Goal: Task Accomplishment & Management: Use online tool/utility

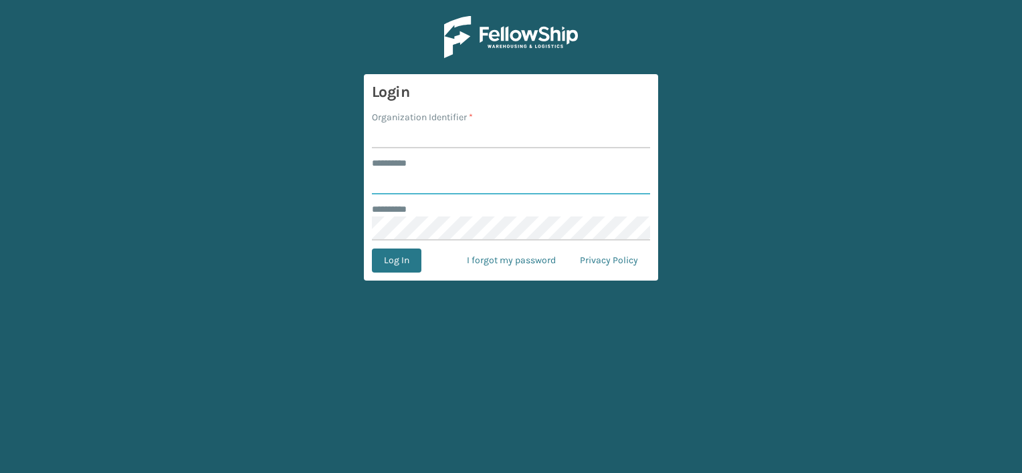
type input "***"
click at [410, 134] on input "Organization Identifier *" at bounding box center [511, 136] width 278 height 24
drag, startPoint x: 420, startPoint y: 136, endPoint x: 508, endPoint y: 136, distance: 88.3
click at [508, 136] on input "LIFESTYLE SOLUTIONS" at bounding box center [511, 136] width 278 height 24
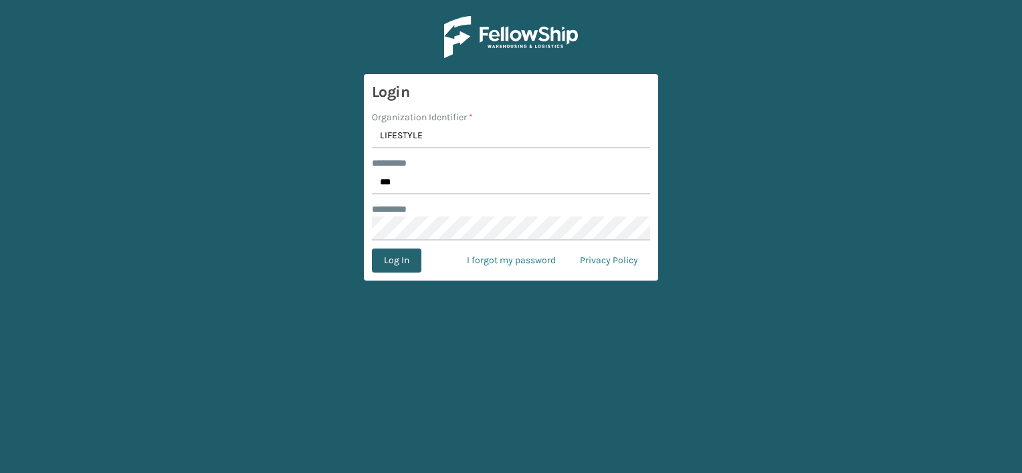
type input "LIFESTYLE"
click at [393, 262] on button "Log In" at bounding box center [396, 261] width 49 height 24
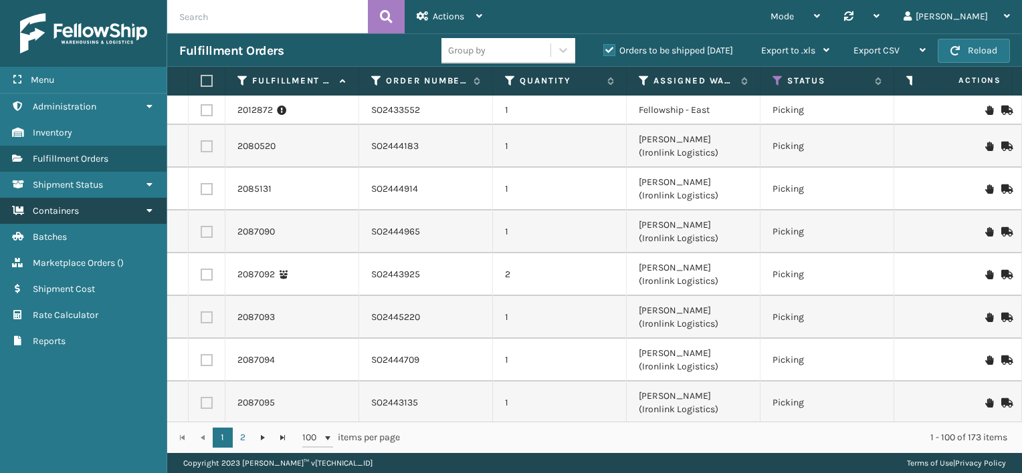
click at [99, 210] on link "Containers" at bounding box center [83, 211] width 167 height 26
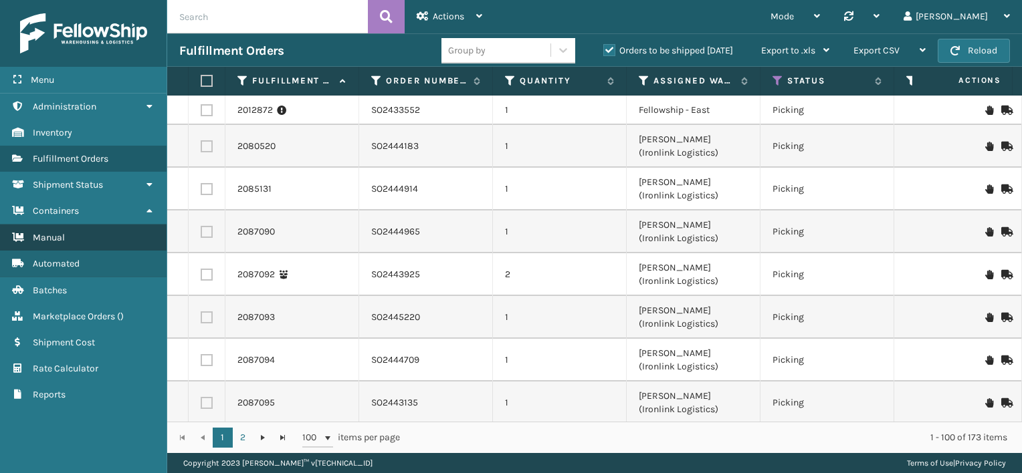
click at [98, 242] on link "Manual" at bounding box center [83, 238] width 167 height 26
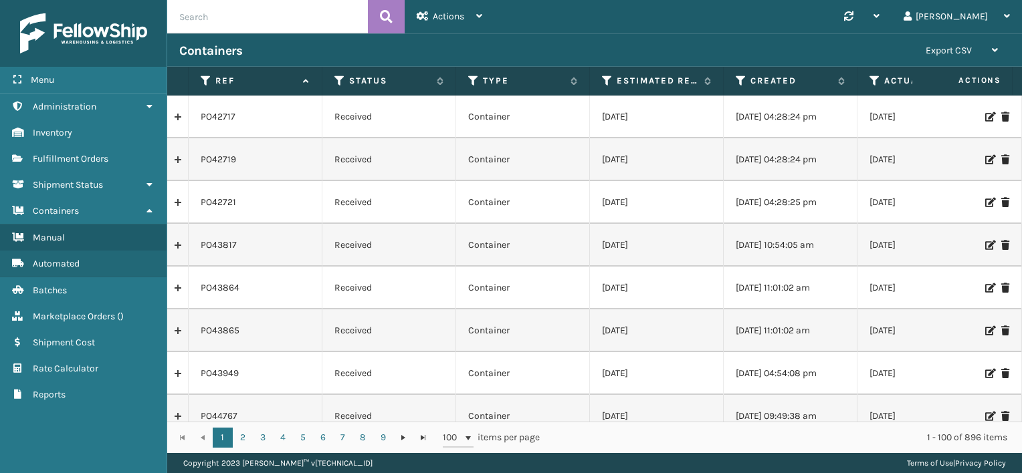
click at [235, 19] on input "text" at bounding box center [267, 16] width 201 height 33
paste input "PO50446"
type input "PO50446"
click at [391, 11] on icon at bounding box center [386, 17] width 13 height 20
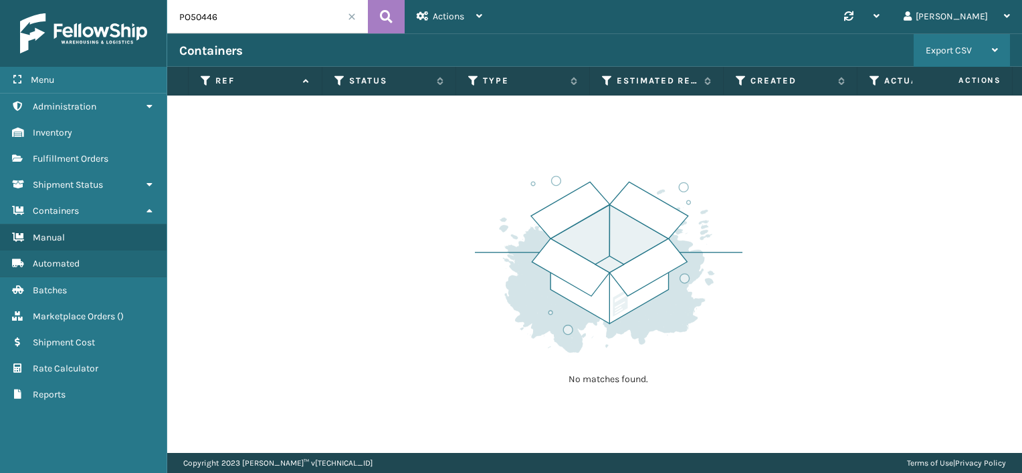
click at [1002, 51] on div "Export CSV Export Current Page Export All Pages" at bounding box center [961, 50] width 96 height 33
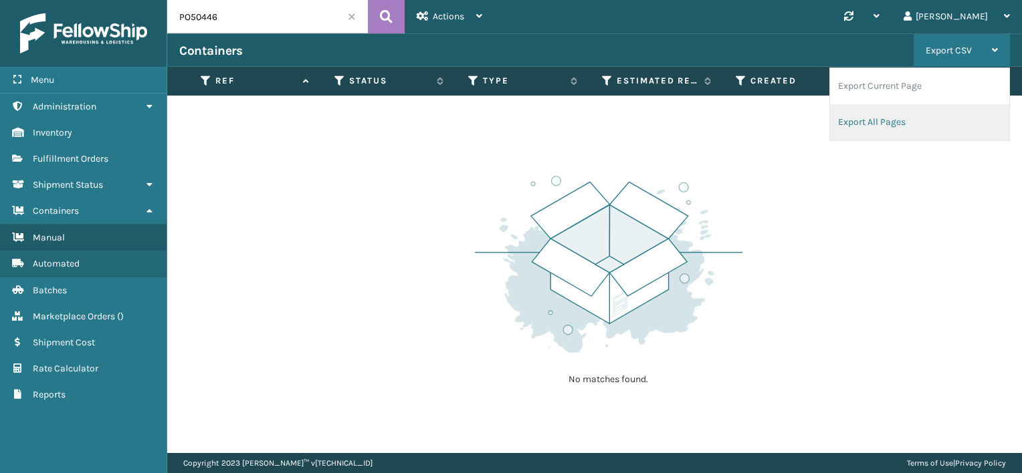
click at [891, 116] on li "Export All Pages" at bounding box center [919, 122] width 179 height 36
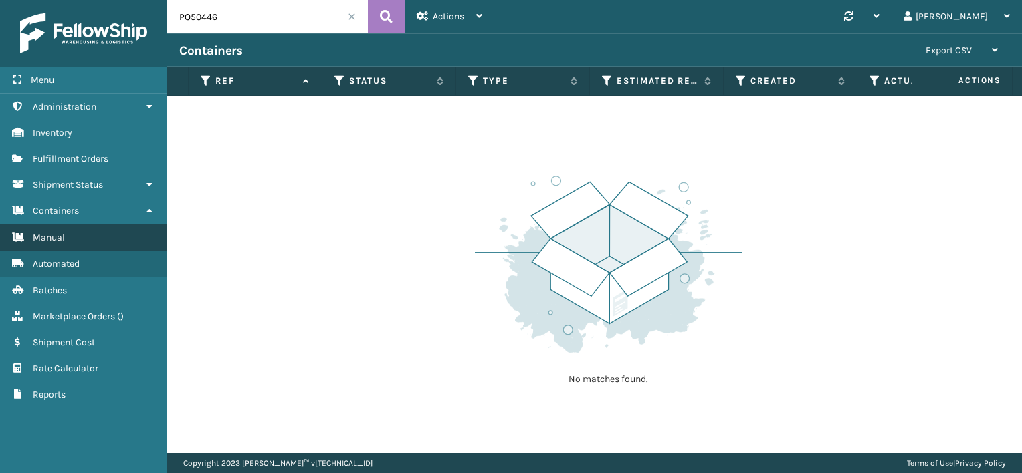
click at [65, 238] on link "Manual Manual" at bounding box center [83, 238] width 167 height 26
click at [991, 48] on div "Export CSV" at bounding box center [961, 50] width 72 height 33
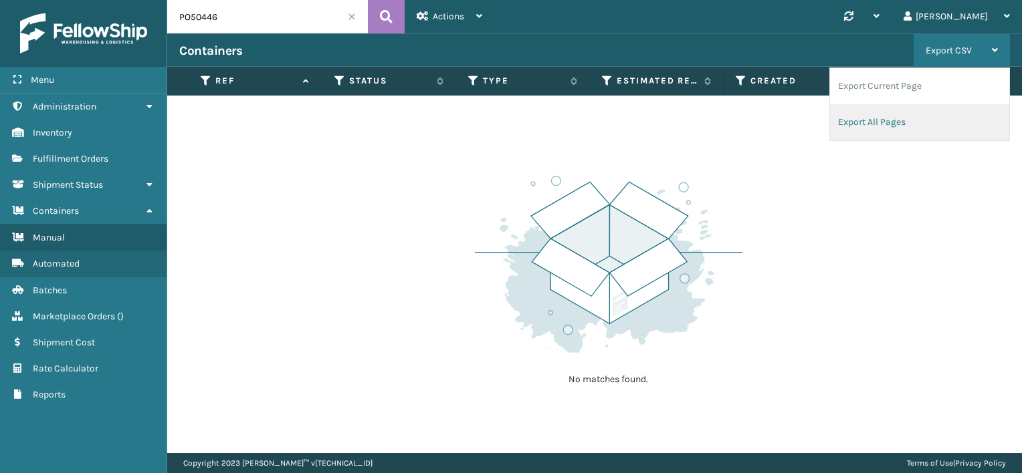
click at [895, 120] on li "Export All Pages" at bounding box center [919, 122] width 179 height 36
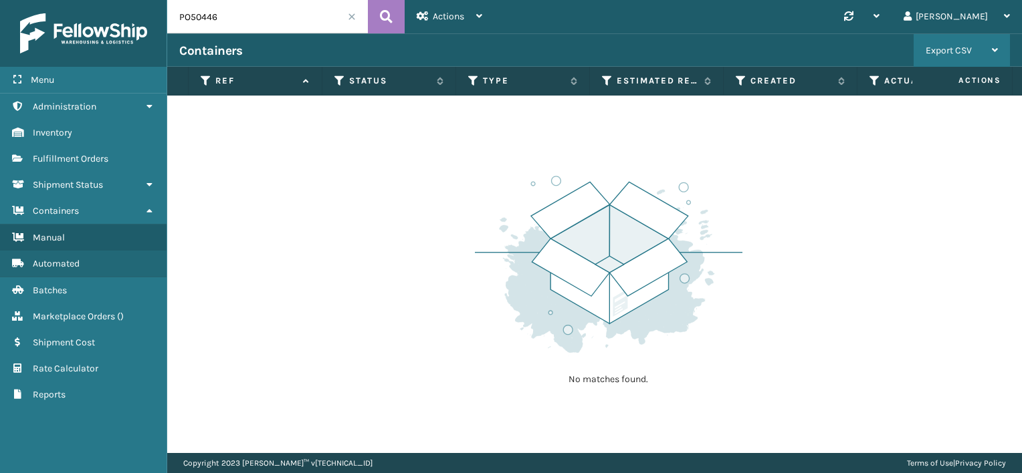
click at [998, 52] on div "Export CSV Export Current Page Export All Pages" at bounding box center [961, 50] width 96 height 33
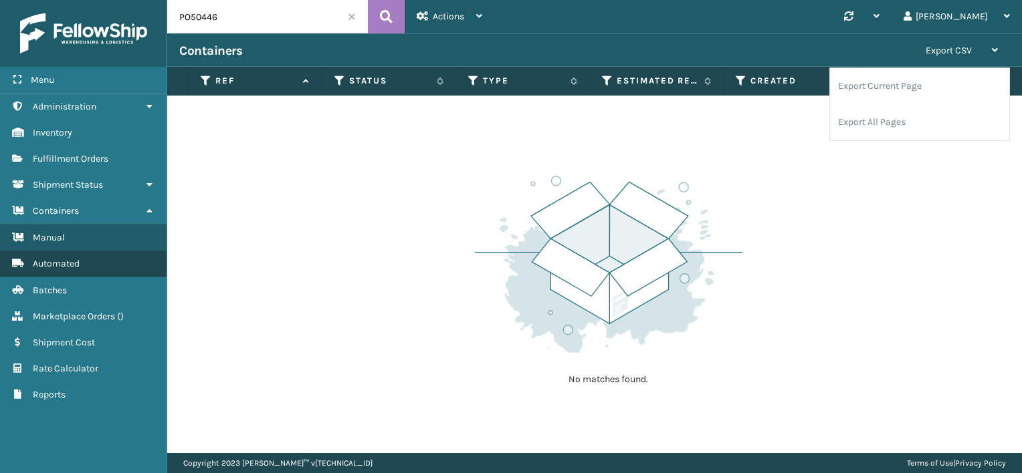
click at [95, 251] on link "Manual Automated" at bounding box center [83, 264] width 167 height 26
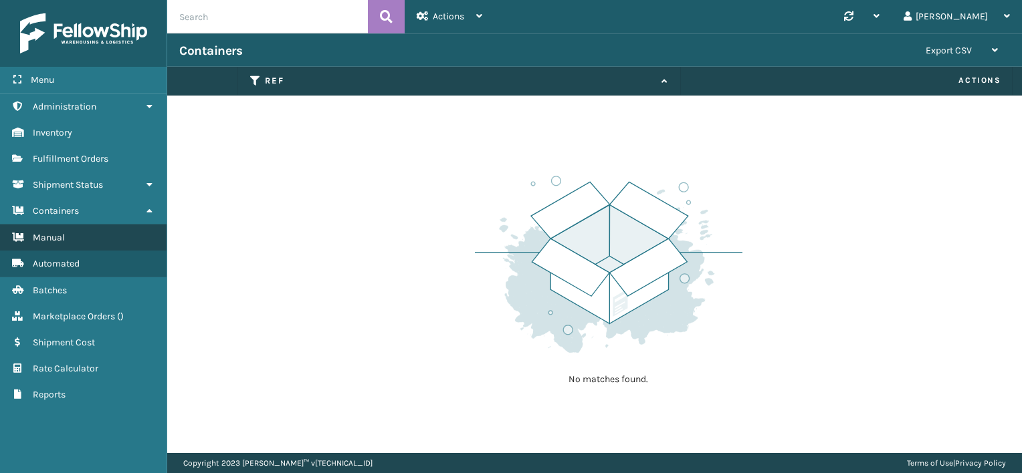
click at [94, 239] on link "Manual" at bounding box center [83, 238] width 167 height 26
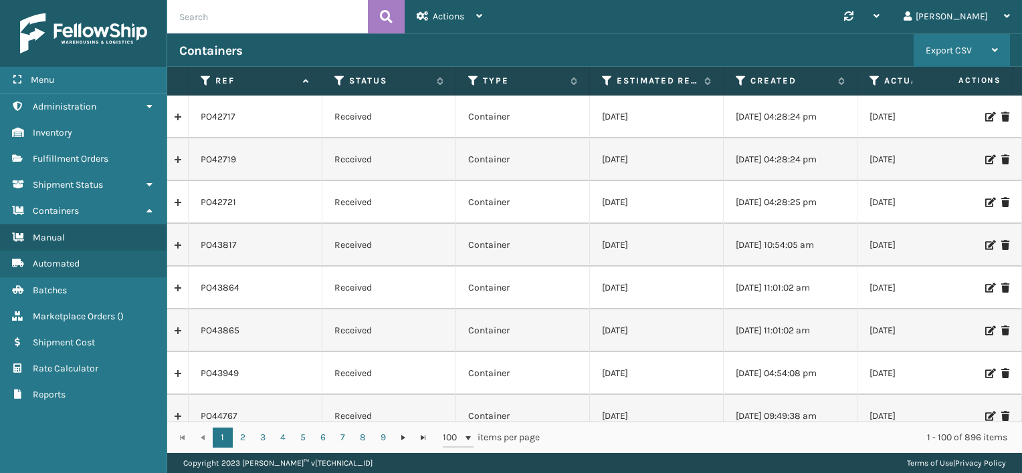
click at [992, 47] on icon at bounding box center [995, 49] width 6 height 9
